Goal: Information Seeking & Learning: Learn about a topic

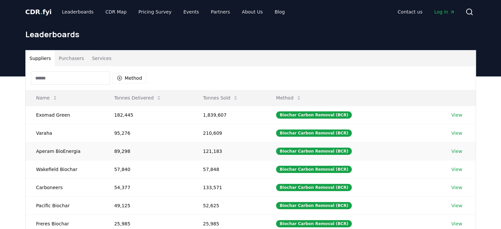
click at [457, 150] on link "View" at bounding box center [456, 151] width 11 height 7
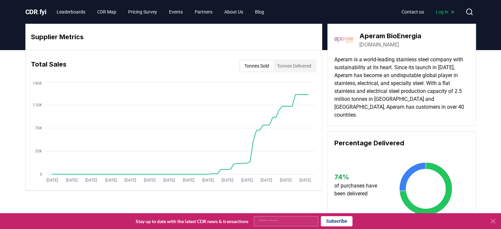
click at [284, 60] on div "Tonnes Sold Tonnes Delivered" at bounding box center [277, 65] width 77 height 13
click at [283, 66] on button "Tonnes Delivered" at bounding box center [294, 66] width 42 height 11
